Goal: Task Accomplishment & Management: Manage account settings

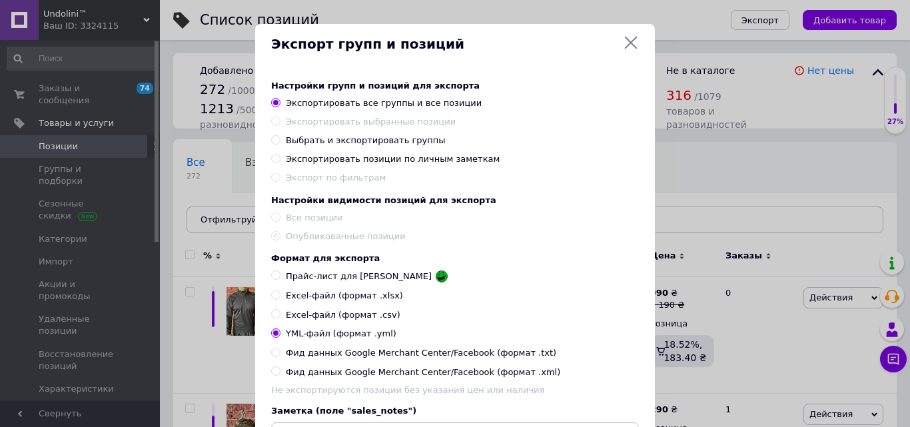
scroll to position [339, 0]
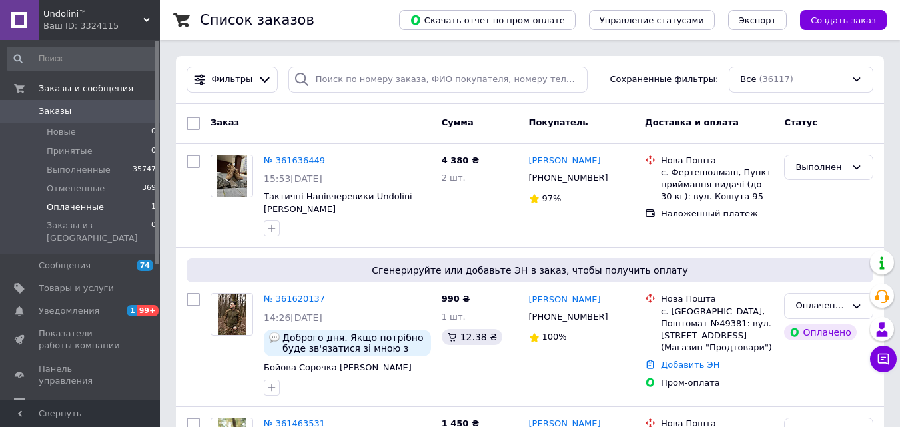
click at [137, 208] on li "Оплаченные 1" at bounding box center [82, 207] width 164 height 19
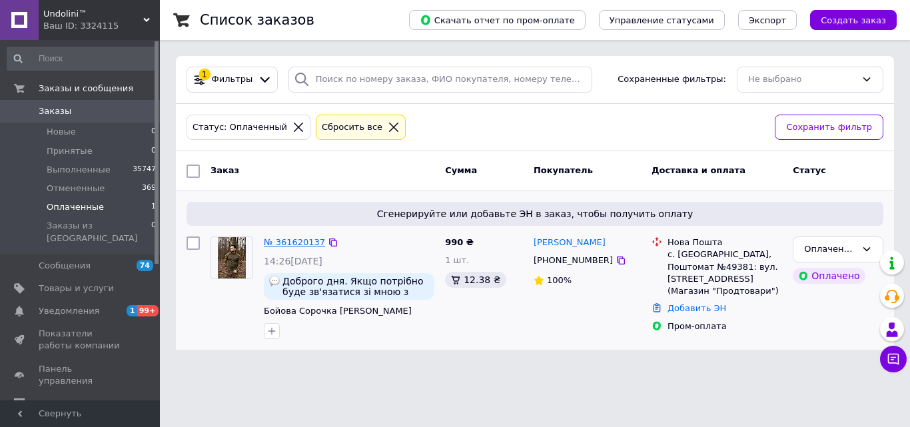
click at [297, 244] on link "№ 361620137" at bounding box center [294, 242] width 61 height 10
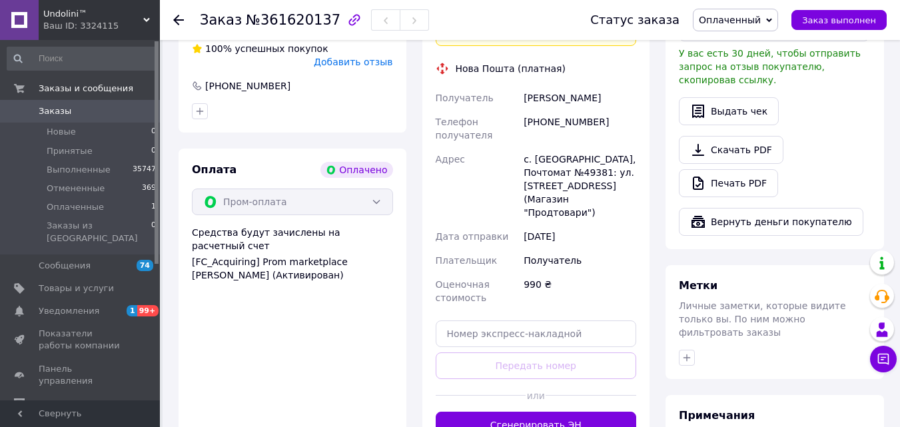
scroll to position [836, 0]
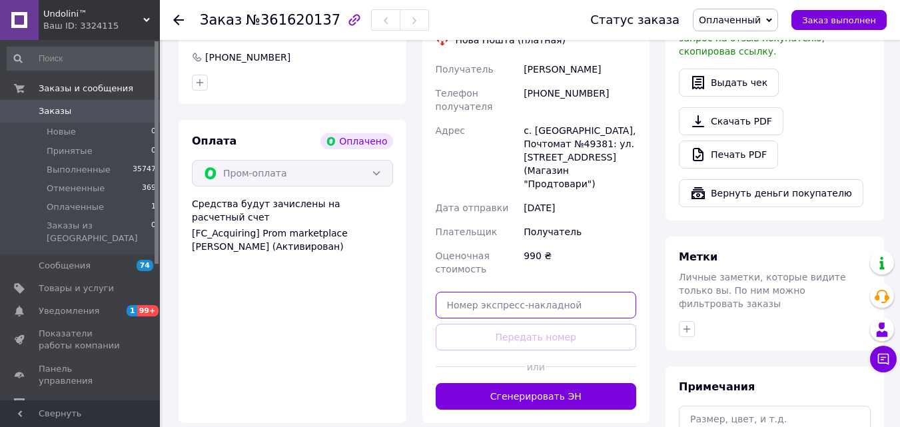
click at [562, 292] on input "text" at bounding box center [536, 305] width 201 height 27
paste input "20451247360139"
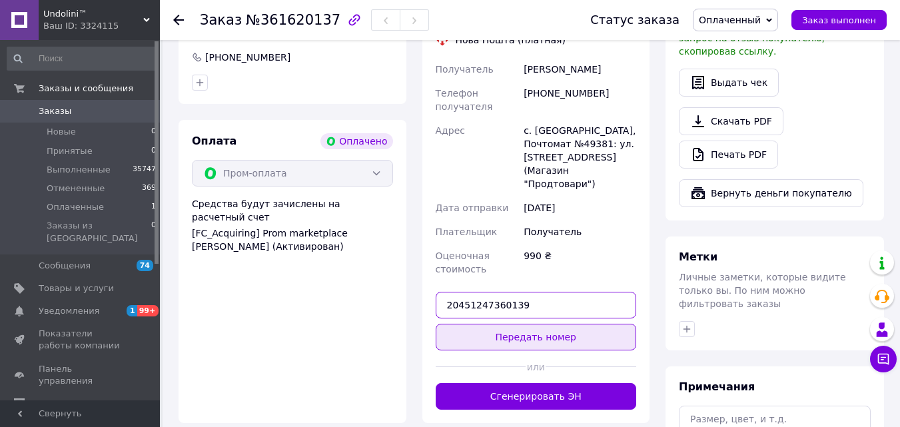
type input "20451247360139"
click at [568, 324] on button "Передать номер" at bounding box center [536, 337] width 201 height 27
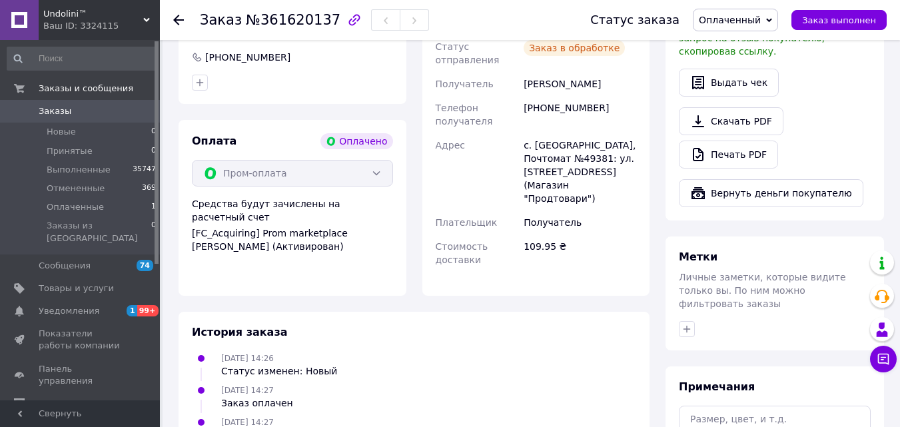
click at [774, 20] on span "Оплаченный" at bounding box center [735, 20] width 85 height 23
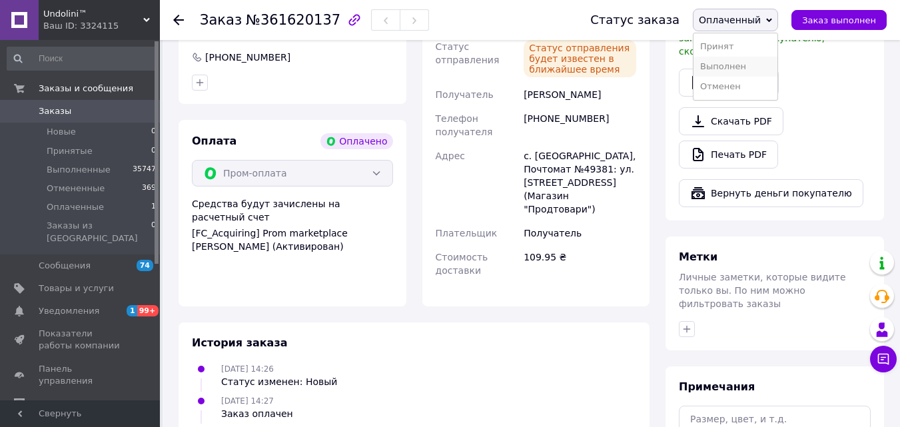
click at [756, 67] on li "Выполнен" at bounding box center [735, 67] width 84 height 20
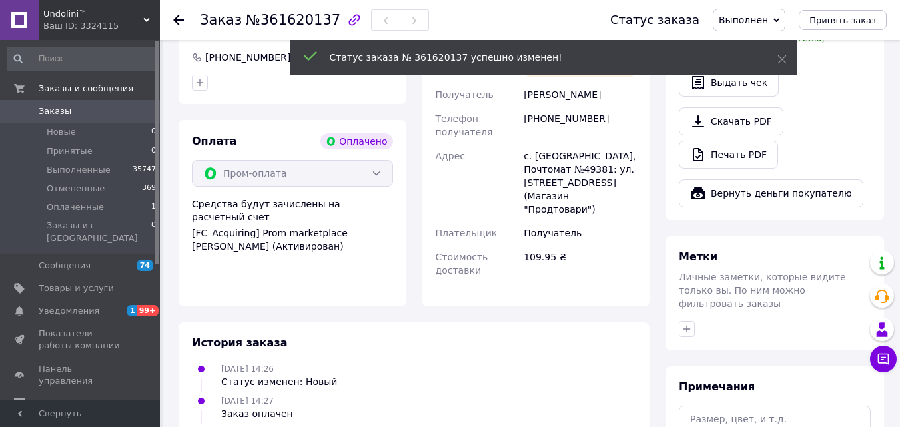
click at [181, 19] on use at bounding box center [178, 20] width 11 height 11
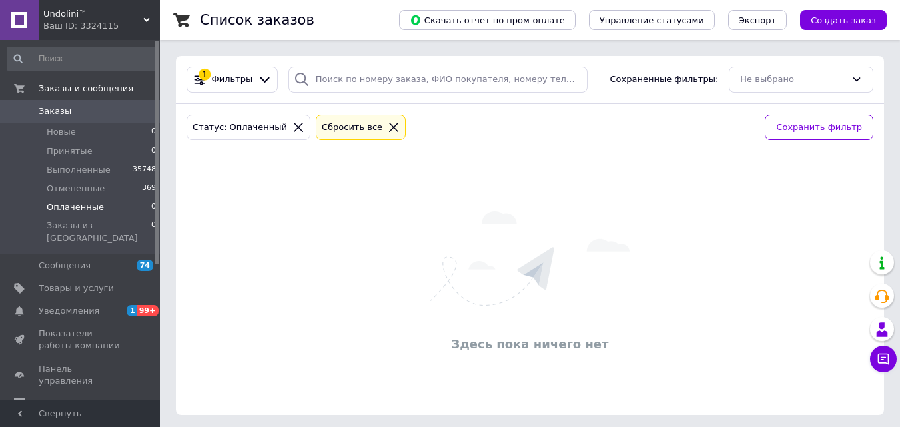
click at [510, 254] on img at bounding box center [529, 258] width 199 height 95
click at [130, 305] on span "1" at bounding box center [132, 310] width 11 height 11
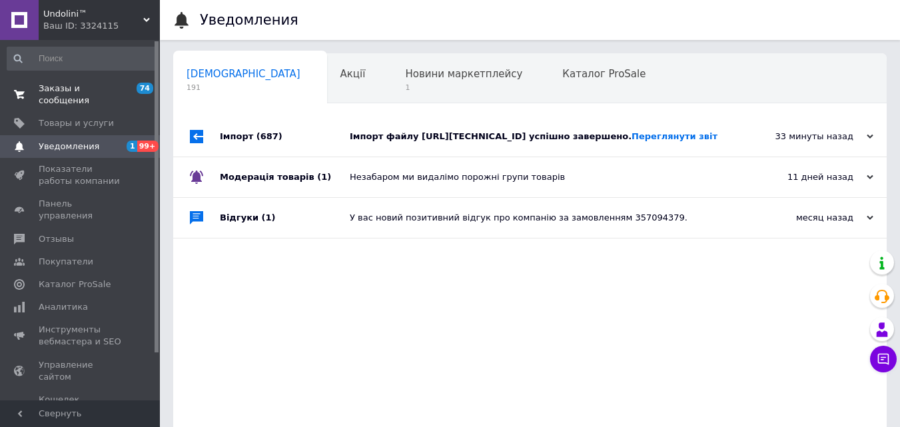
click at [133, 86] on span "74 0" at bounding box center [141, 95] width 37 height 24
